Goal: Task Accomplishment & Management: Manage account settings

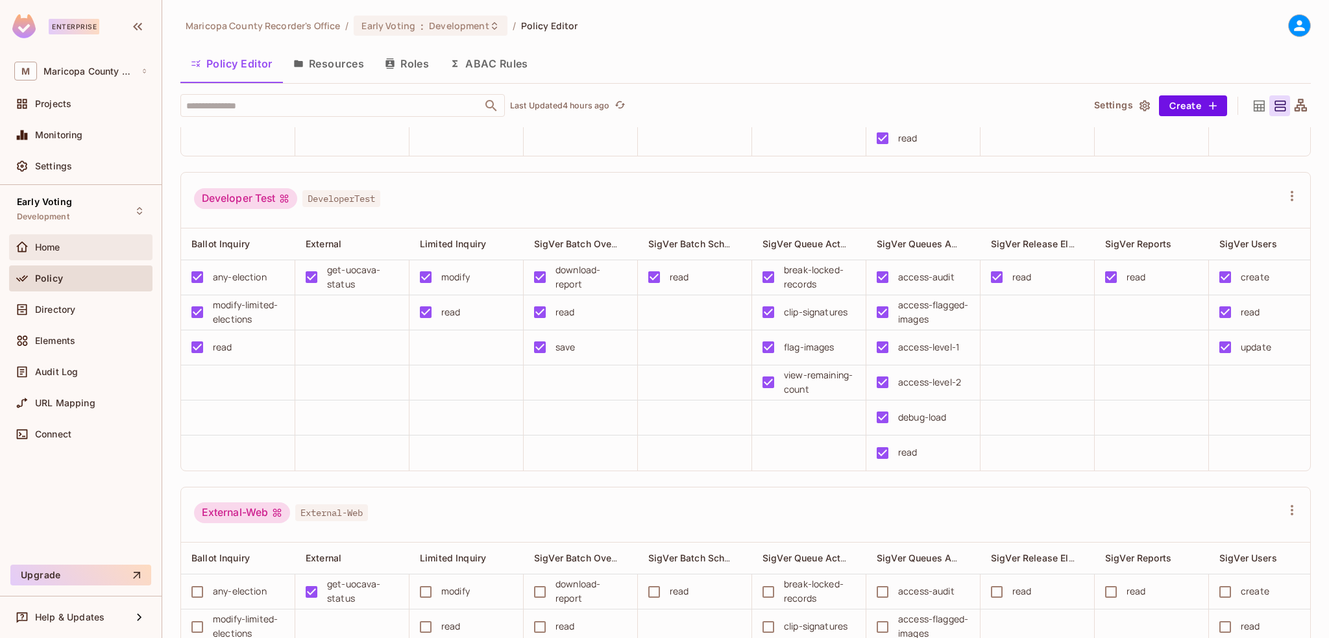
click at [47, 248] on span "Home" at bounding box center [47, 247] width 25 height 10
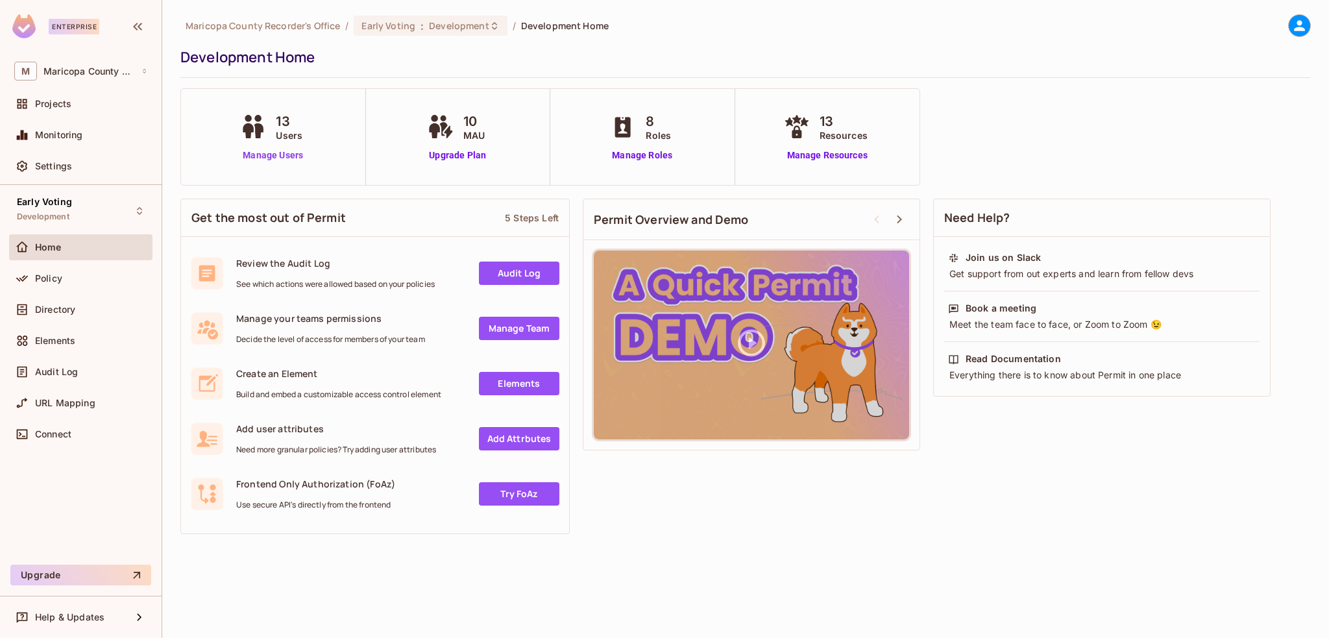
click at [274, 152] on link "Manage Users" at bounding box center [273, 156] width 72 height 14
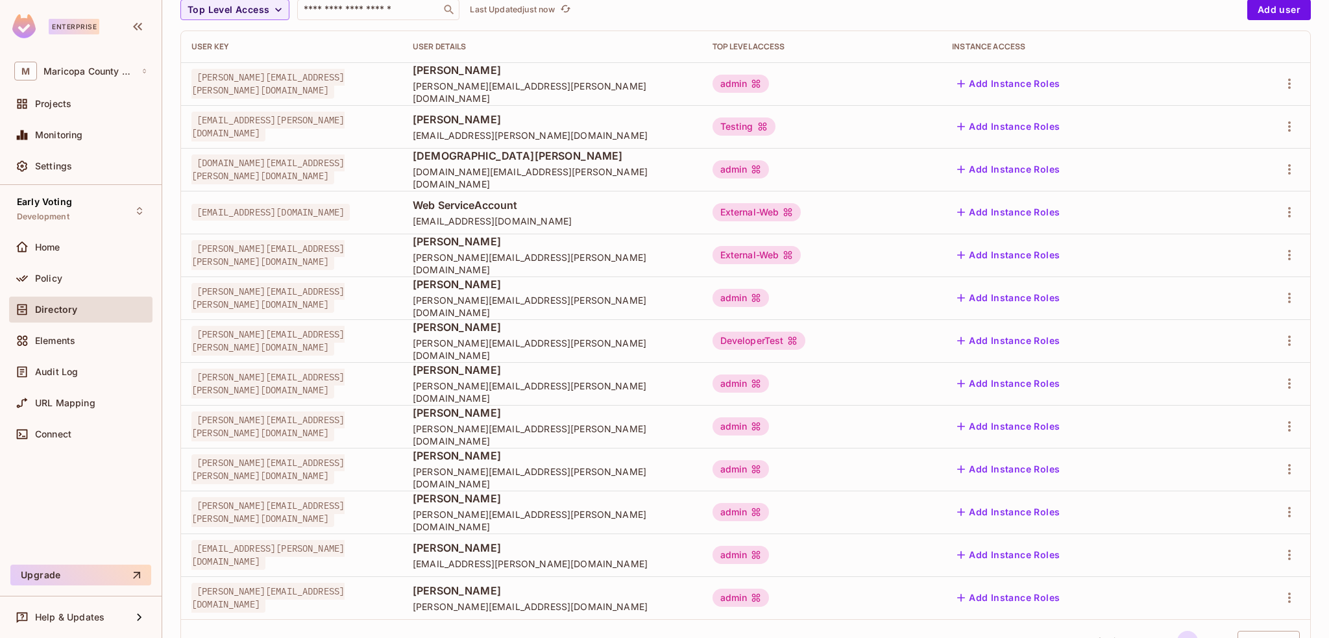
scroll to position [182, 0]
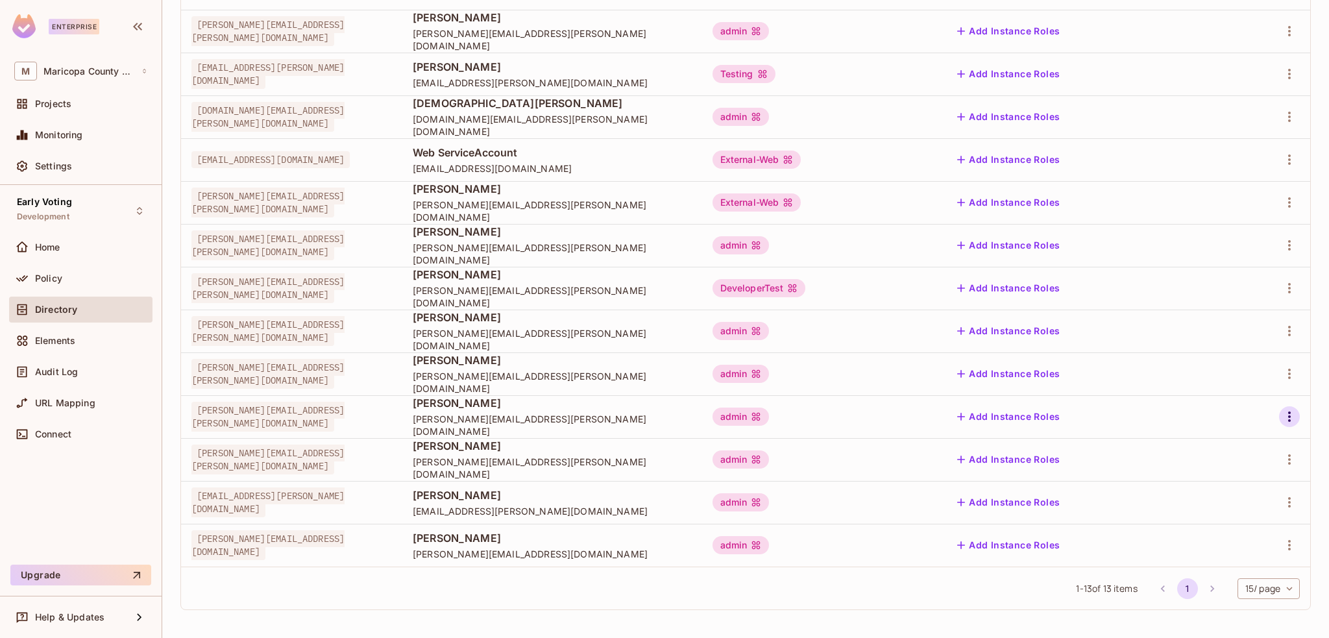
click at [1284, 412] on icon "button" at bounding box center [1290, 417] width 16 height 16
click at [1211, 446] on div "Edit" at bounding box center [1211, 445] width 18 height 13
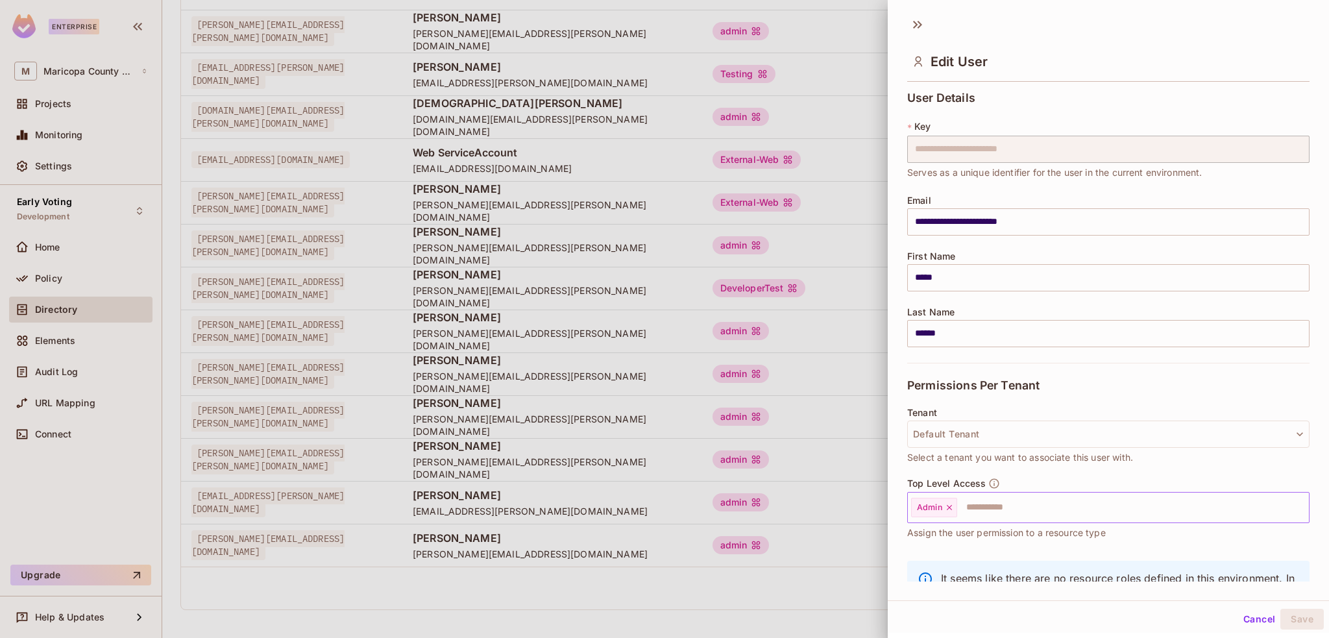
click at [947, 508] on icon at bounding box center [949, 507] width 5 height 5
click at [981, 511] on input "text" at bounding box center [1097, 507] width 374 height 26
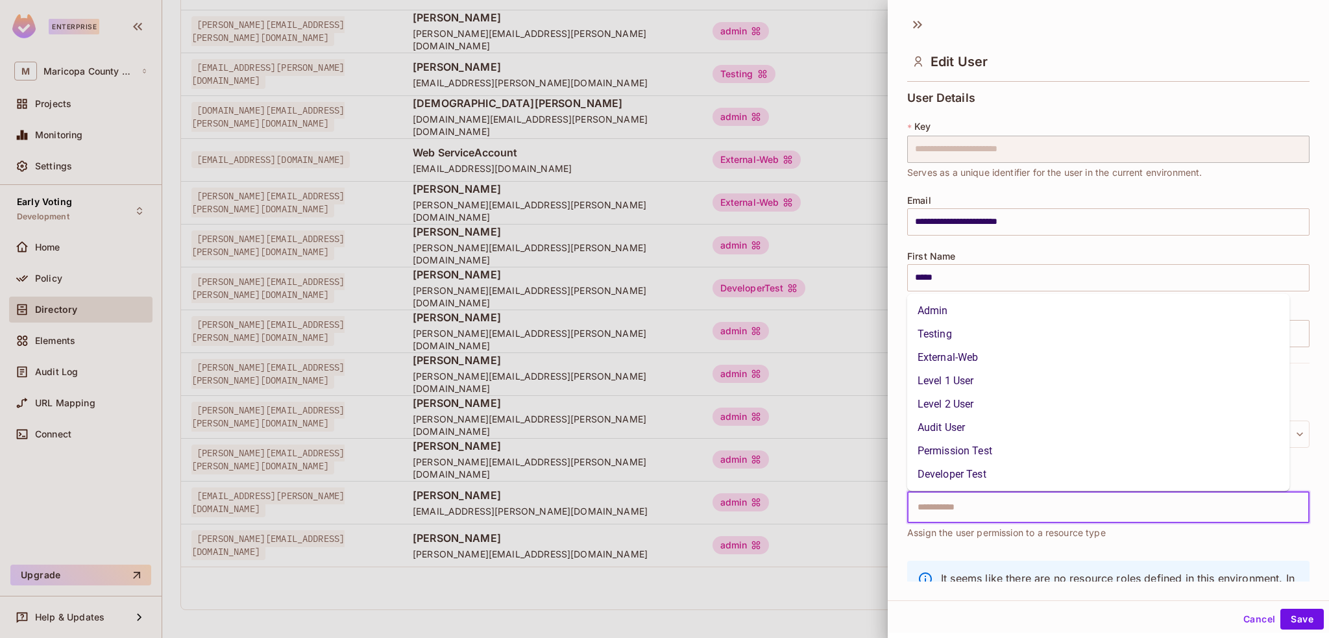
click at [949, 447] on li "Permission Test" at bounding box center [1098, 450] width 383 height 23
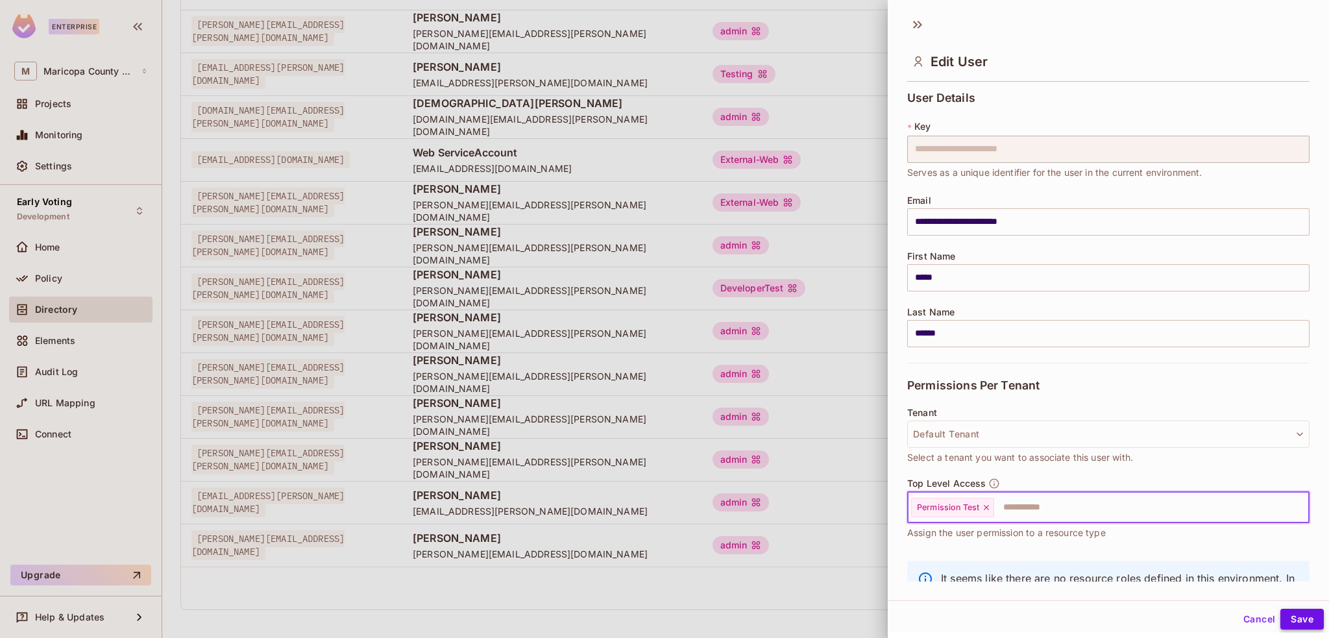
click at [1290, 617] on button "Save" at bounding box center [1301, 619] width 43 height 21
